Goal: Task Accomplishment & Management: Manage account settings

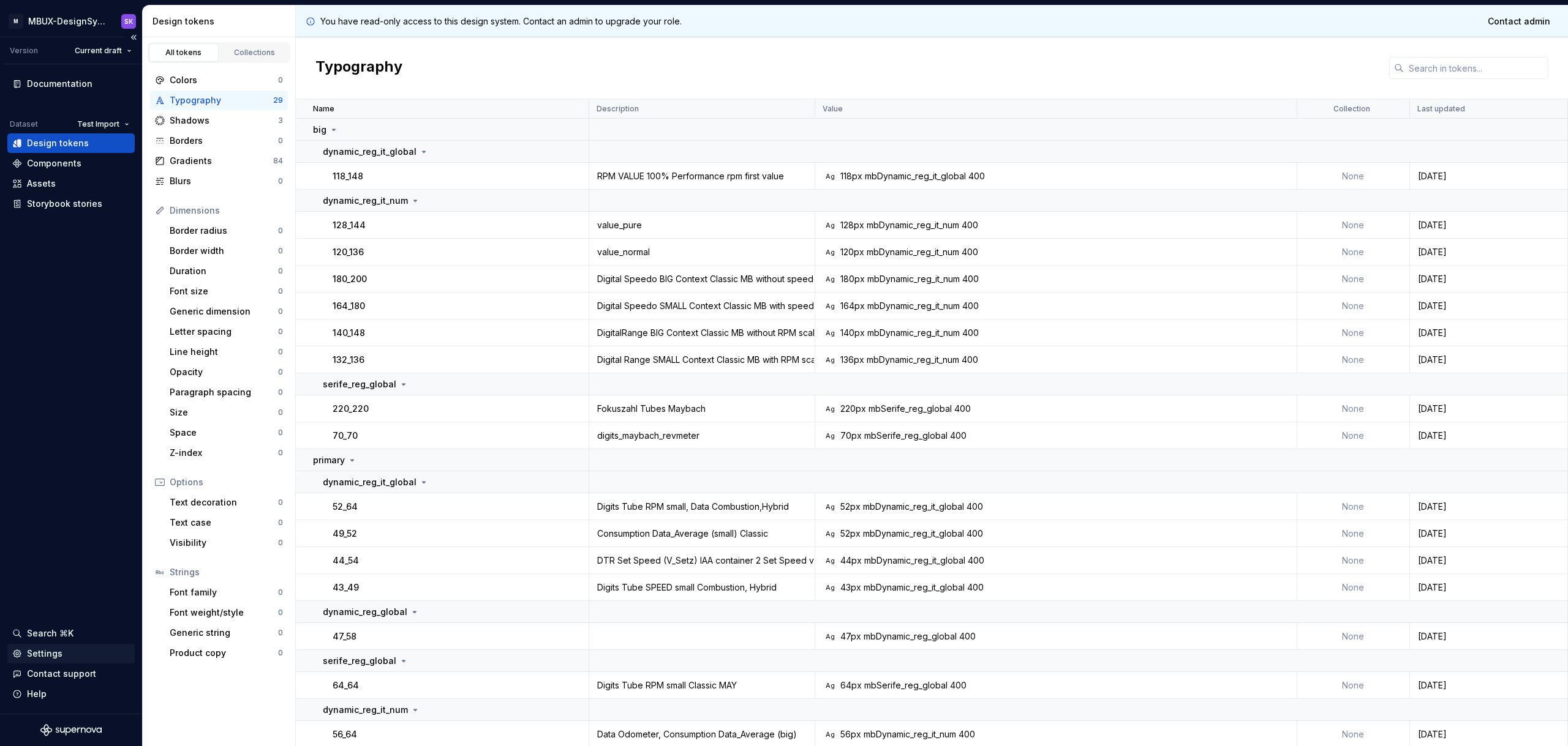
click at [58, 649] on div "Settings" at bounding box center [45, 654] width 36 height 12
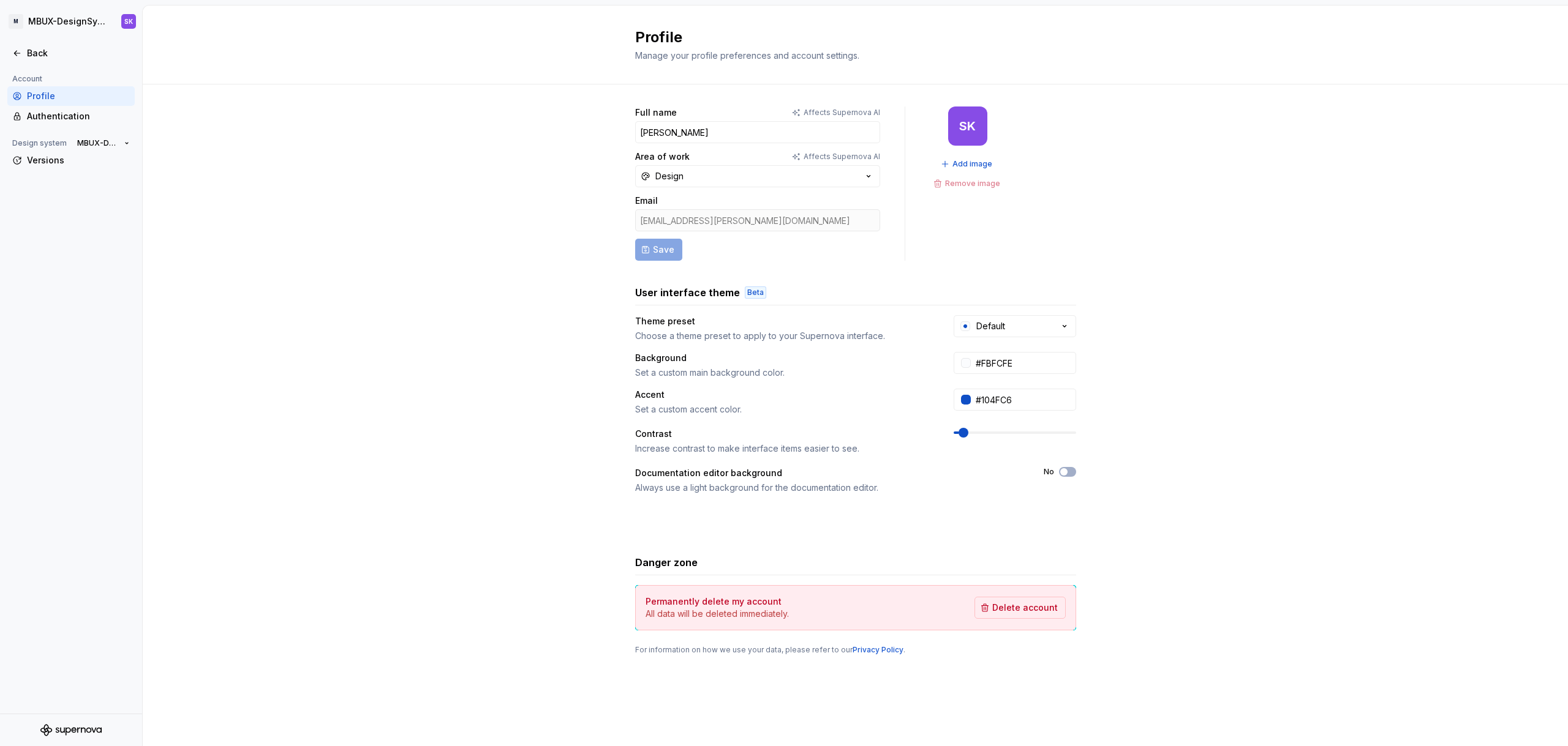
click at [327, 535] on div "Full name Affects Supernova AI Szymon Koscielniak Area of work Affects Supernov…" at bounding box center [856, 392] width 1425 height 617
click at [336, 534] on div "Full name Affects Supernova AI Szymon Koscielniak Area of work Affects Supernov…" at bounding box center [856, 392] width 1425 height 617
click at [336, 522] on div "Full name Affects Supernova AI Szymon Koscielniak Area of work Affects Supernov…" at bounding box center [856, 392] width 1425 height 617
drag, startPoint x: 352, startPoint y: 497, endPoint x: 258, endPoint y: 365, distance: 162.0
click at [352, 497] on div "Full name Affects Supernova AI Szymon Koscielniak Area of work Affects Supernov…" at bounding box center [856, 392] width 1425 height 617
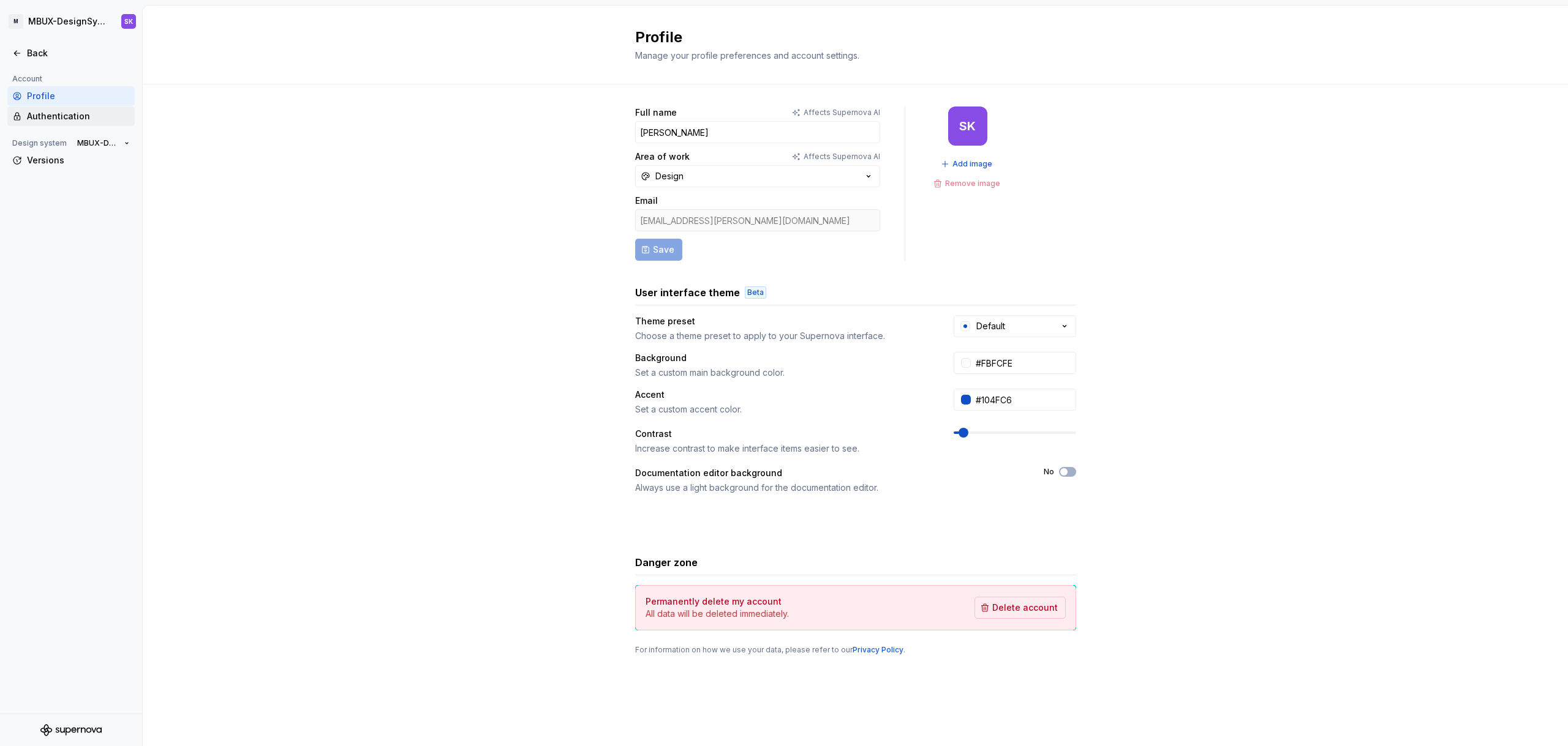
click at [64, 118] on div "Authentication" at bounding box center [79, 116] width 103 height 12
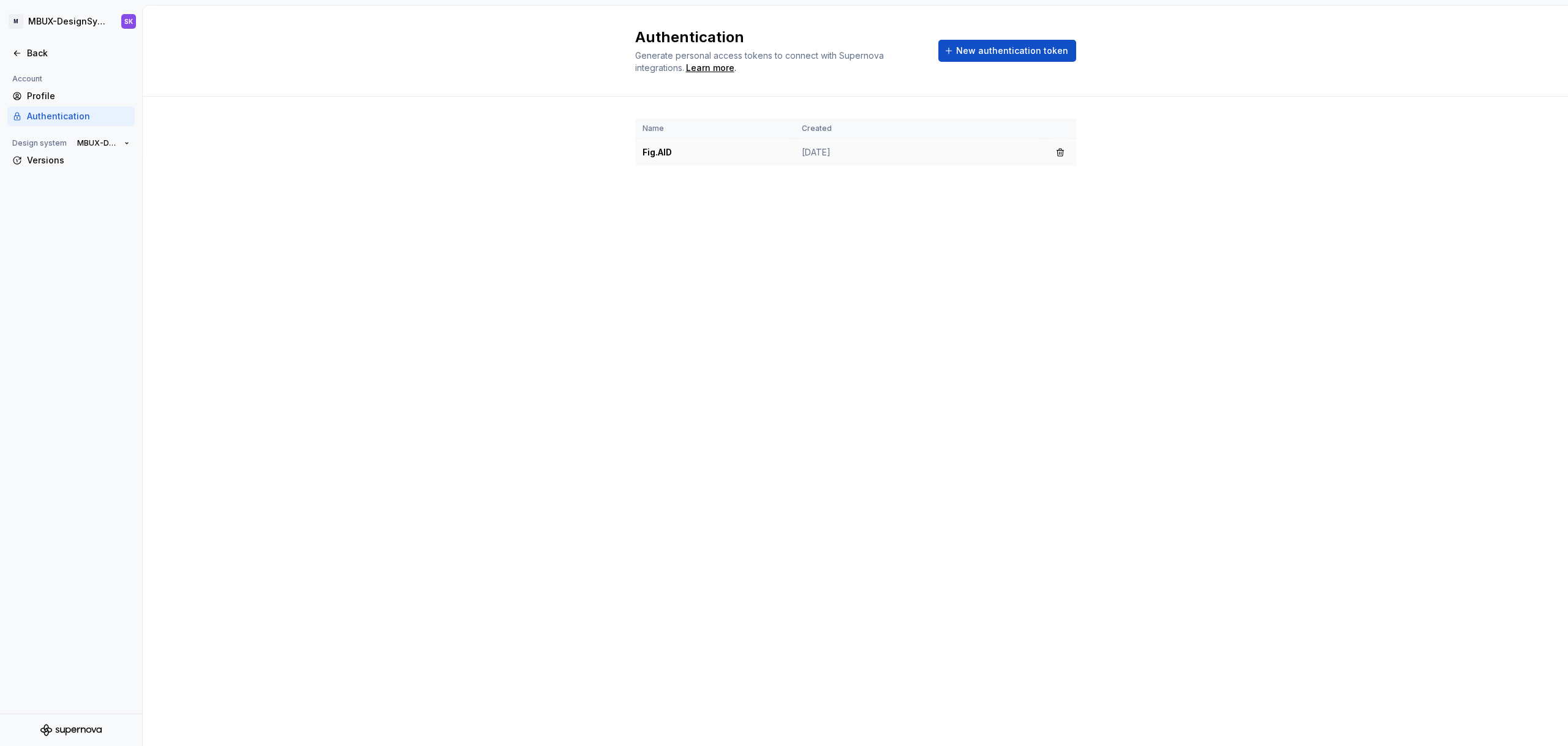
click at [681, 158] on td "Fig.AID" at bounding box center [714, 152] width 159 height 28
click at [657, 151] on td "Fig.AID" at bounding box center [714, 152] width 159 height 28
click at [996, 52] on span "New authentication token" at bounding box center [1012, 51] width 112 height 12
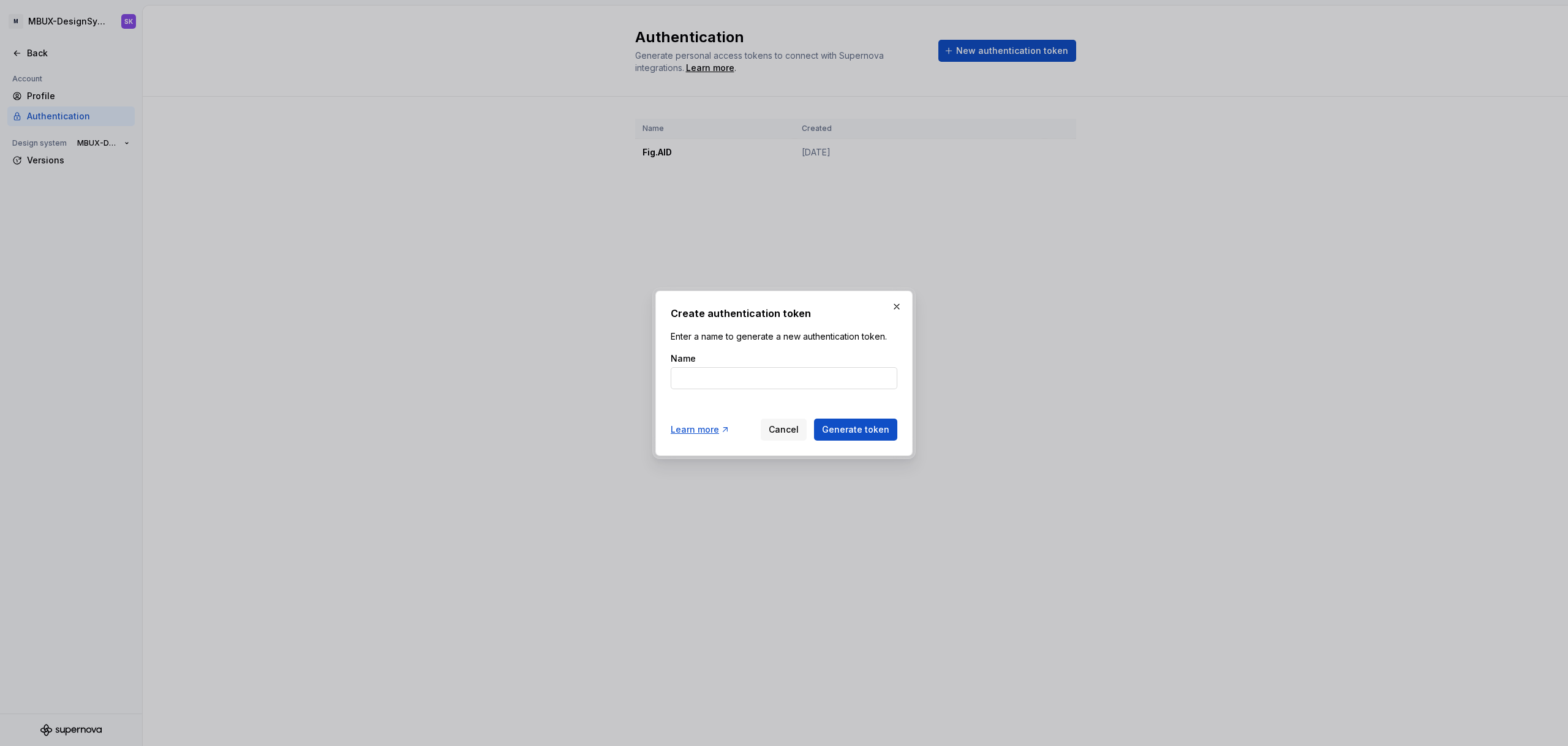
click at [742, 376] on input "Name" at bounding box center [784, 378] width 227 height 22
click at [812, 384] on input "Name" at bounding box center [784, 378] width 227 height 22
type input "MBTI.Plugin"
click at [863, 426] on span "Generate token" at bounding box center [856, 430] width 68 height 12
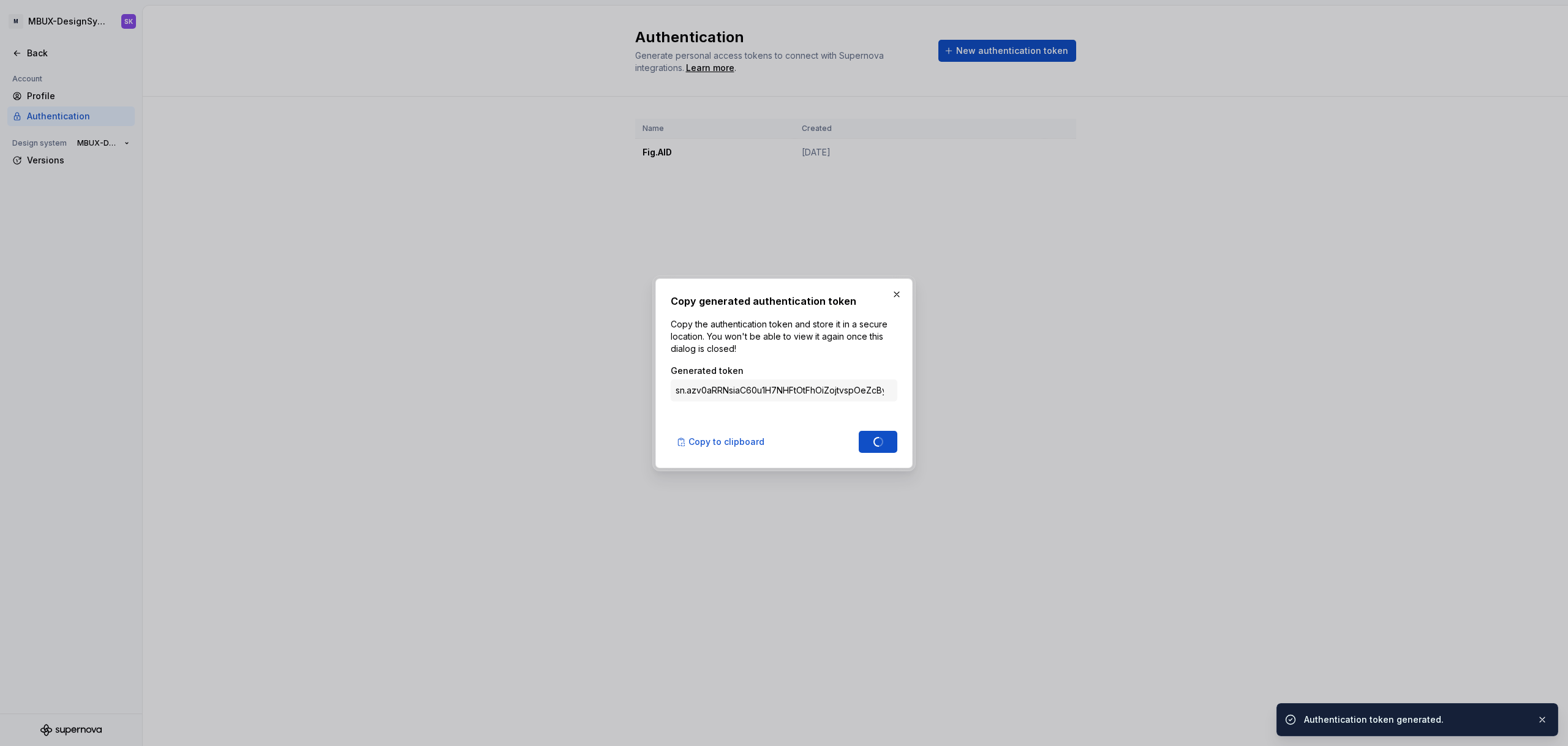
click at [859, 430] on div "Copy to clipboard Done" at bounding box center [784, 440] width 227 height 27
click at [872, 391] on input "sn.azv0aRRNsiaC60u1H7NHFtOtFhOiZojtvspOeZcBypO2bzxo7ZWOqkrOTYdUt91GuDRNP8jr5ZFH…" at bounding box center [784, 391] width 227 height 22
click at [879, 442] on span "Done" at bounding box center [878, 442] width 23 height 12
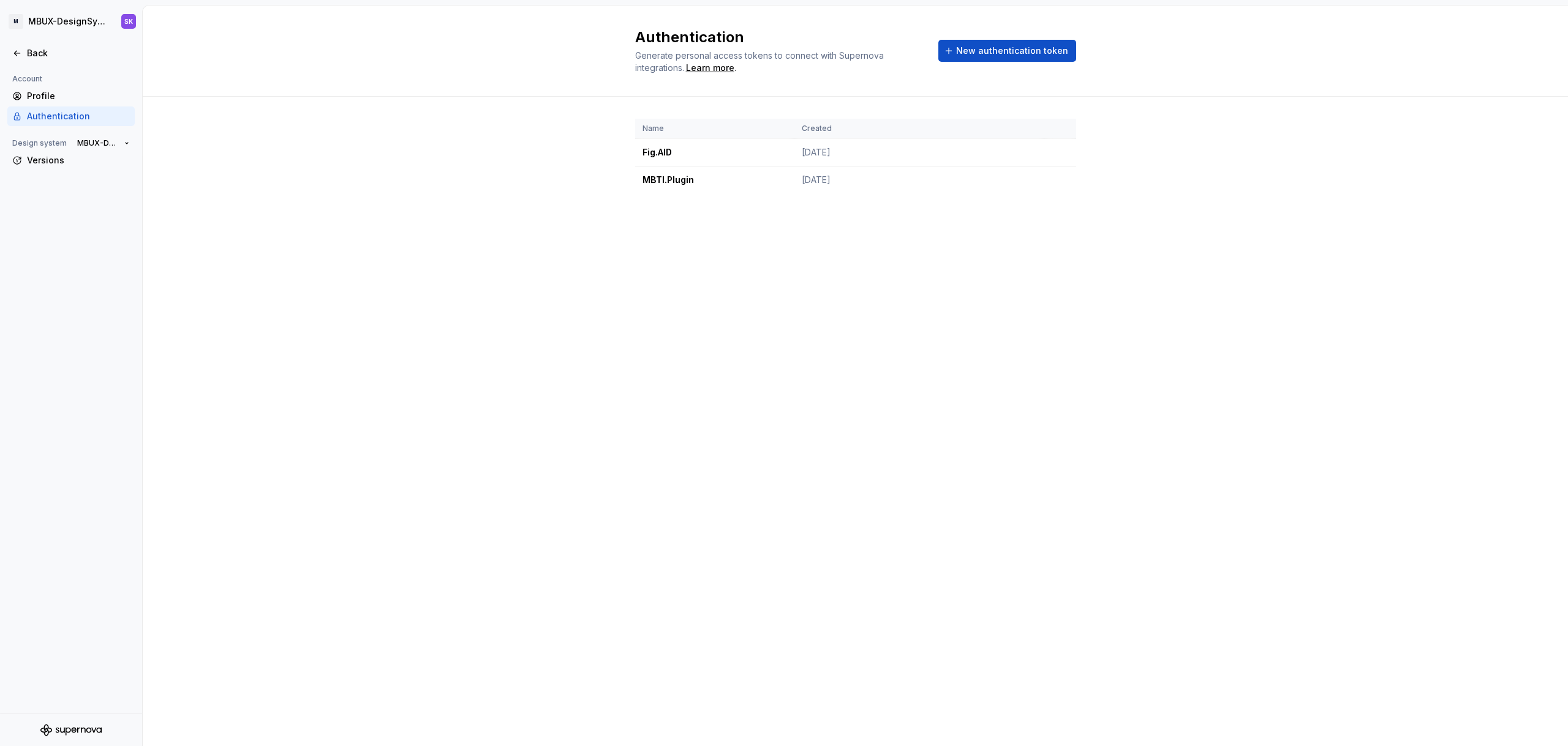
click at [1150, 334] on div "Authentication Generate personal access tokens to connect with Supernova integr…" at bounding box center [856, 376] width 1425 height 741
click at [1417, 203] on div "Name Created Fig.AID Apr 10, 2025 MBTI.Plugin Oct 14, 2025" at bounding box center [856, 167] width 1425 height 143
click at [1439, 114] on div "Name Created Fig.AID Apr 10, 2025 MBTI.Plugin Oct 14, 2025" at bounding box center [856, 167] width 1425 height 143
click at [1419, 184] on div "Name Created Fig.AID Apr 10, 2025 MBTI.Plugin Oct 14, 2025" at bounding box center [856, 167] width 1425 height 143
